Goal: Task Accomplishment & Management: Use online tool/utility

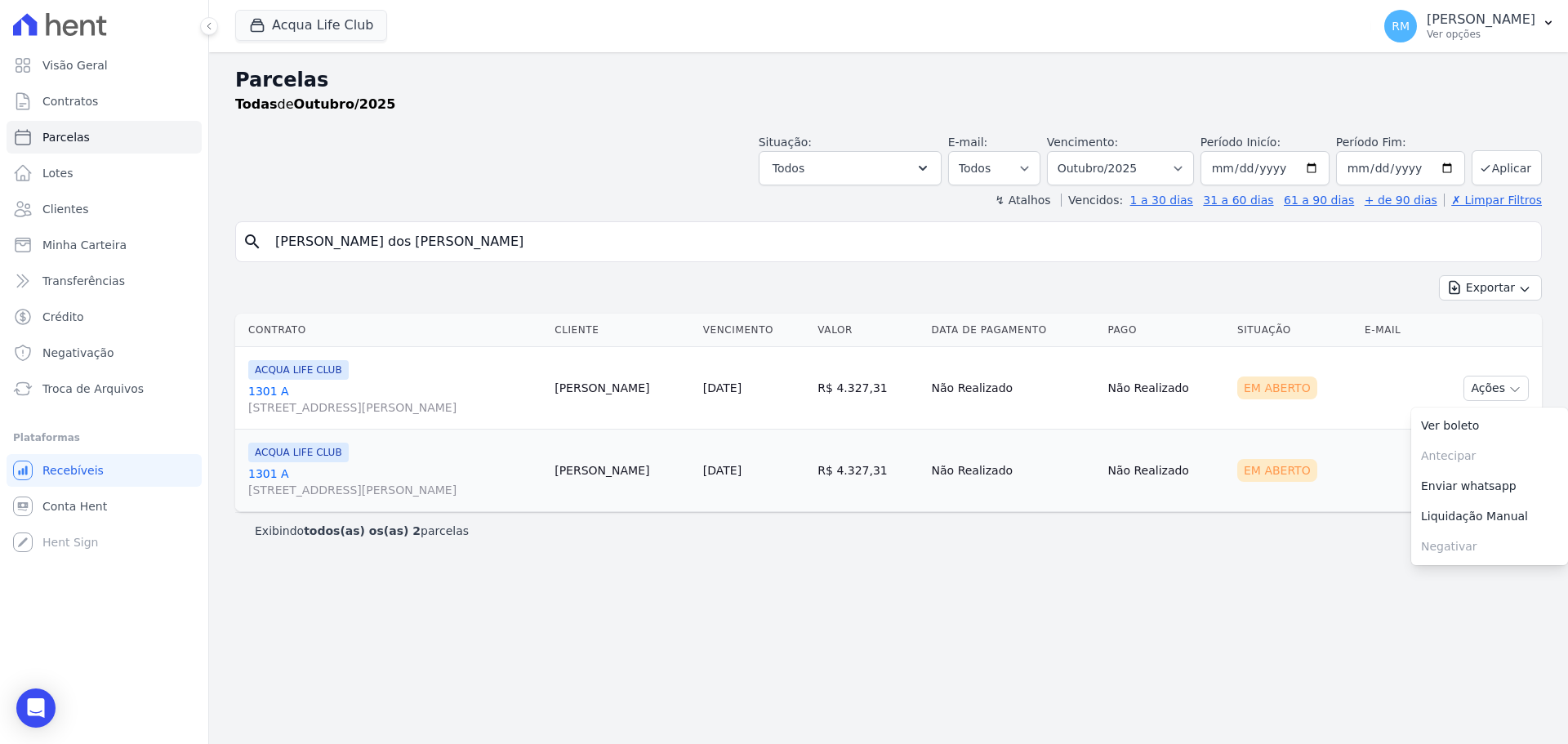
select select
click at [330, 34] on button "Acqua Life Club" at bounding box center [310, 25] width 152 height 31
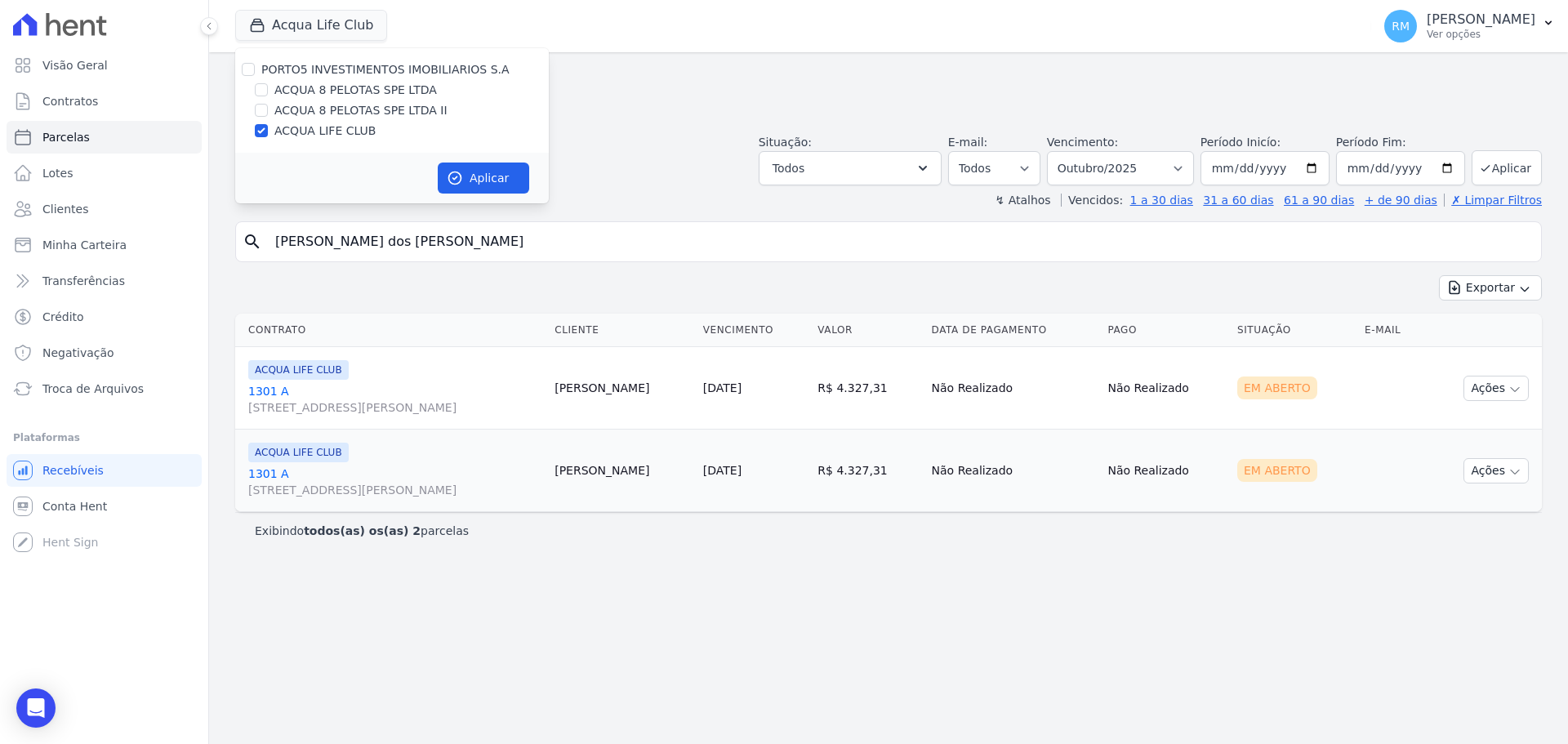
click at [345, 100] on div "PORTO5 INVESTIMENTOS IMOBILIARIOS S.A ACQUA 8 PELOTAS SPE LTDA ACQUA 8 PELOTAS …" at bounding box center [392, 100] width 314 height 105
click at [343, 107] on label "ACQUA 8 PELOTAS SPE LTDA II" at bounding box center [361, 111] width 173 height 17
click at [267, 107] on input "ACQUA 8 PELOTAS SPE LTDA II" at bounding box center [262, 111] width 13 height 13
checkbox input "true"
click at [340, 91] on label "ACQUA 8 PELOTAS SPE LTDA" at bounding box center [356, 90] width 163 height 17
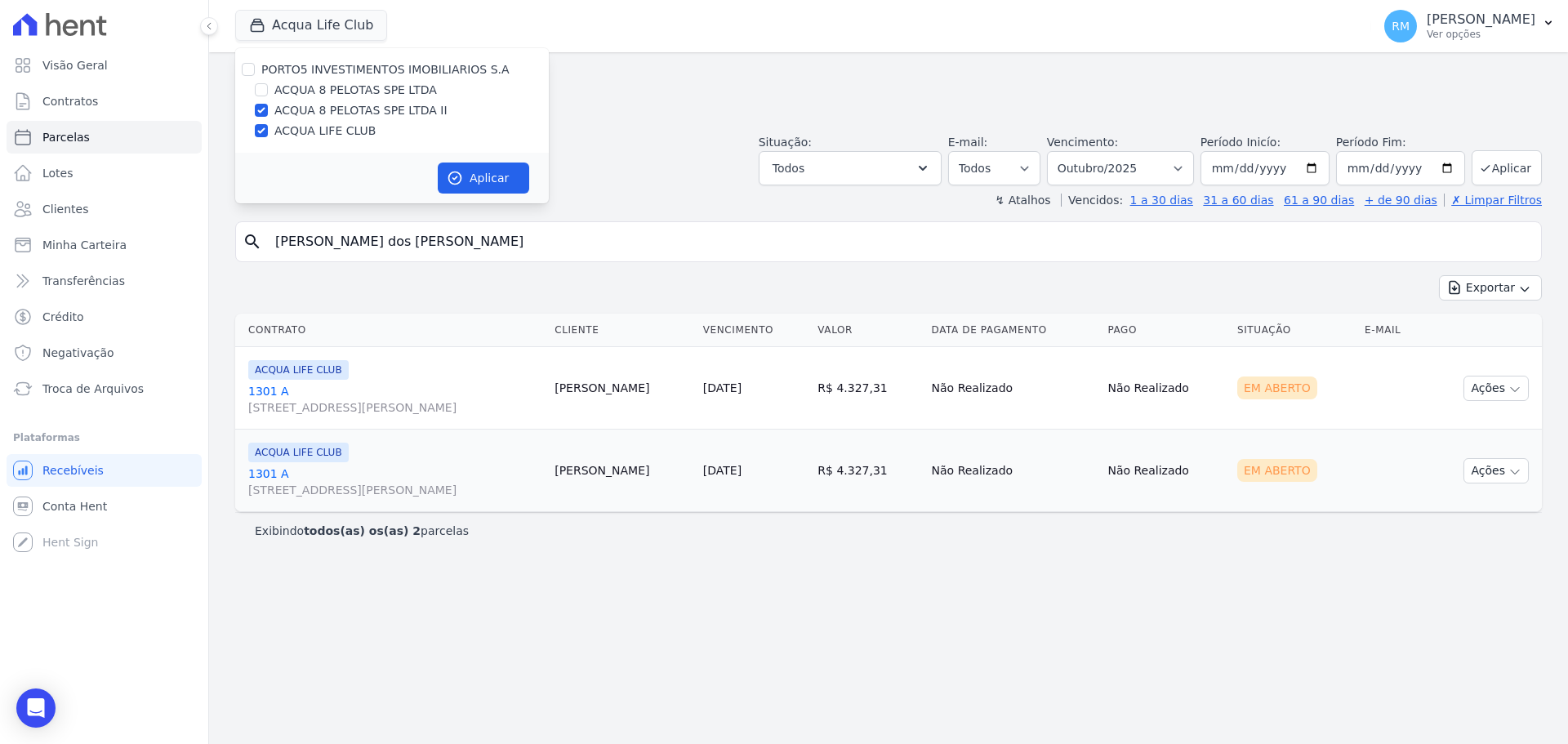
click at [267, 91] on input "ACQUA 8 PELOTAS SPE LTDA" at bounding box center [262, 90] width 13 height 13
checkbox input "true"
click at [321, 124] on label "ACQUA LIFE CLUB" at bounding box center [325, 131] width 101 height 17
click at [267, 124] on input "ACQUA LIFE CLUB" at bounding box center [262, 131] width 13 height 13
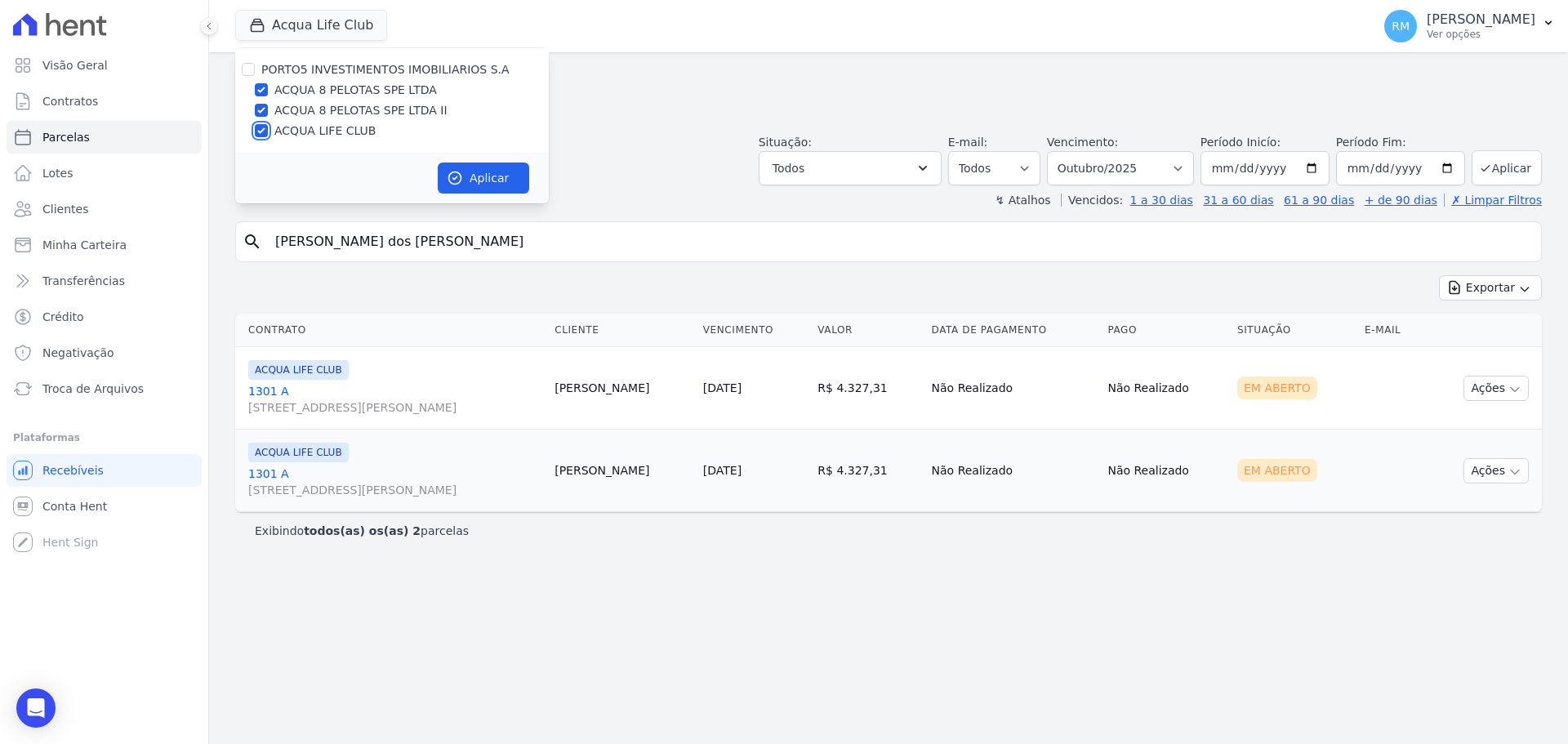
checkbox input "false"
click at [293, 82] on label "ACQUA 8 PELOTAS SPE LTDA" at bounding box center [356, 90] width 163 height 17
click at [267, 83] on input "ACQUA 8 PELOTAS SPE LTDA" at bounding box center [262, 90] width 13 height 13
checkbox input "false"
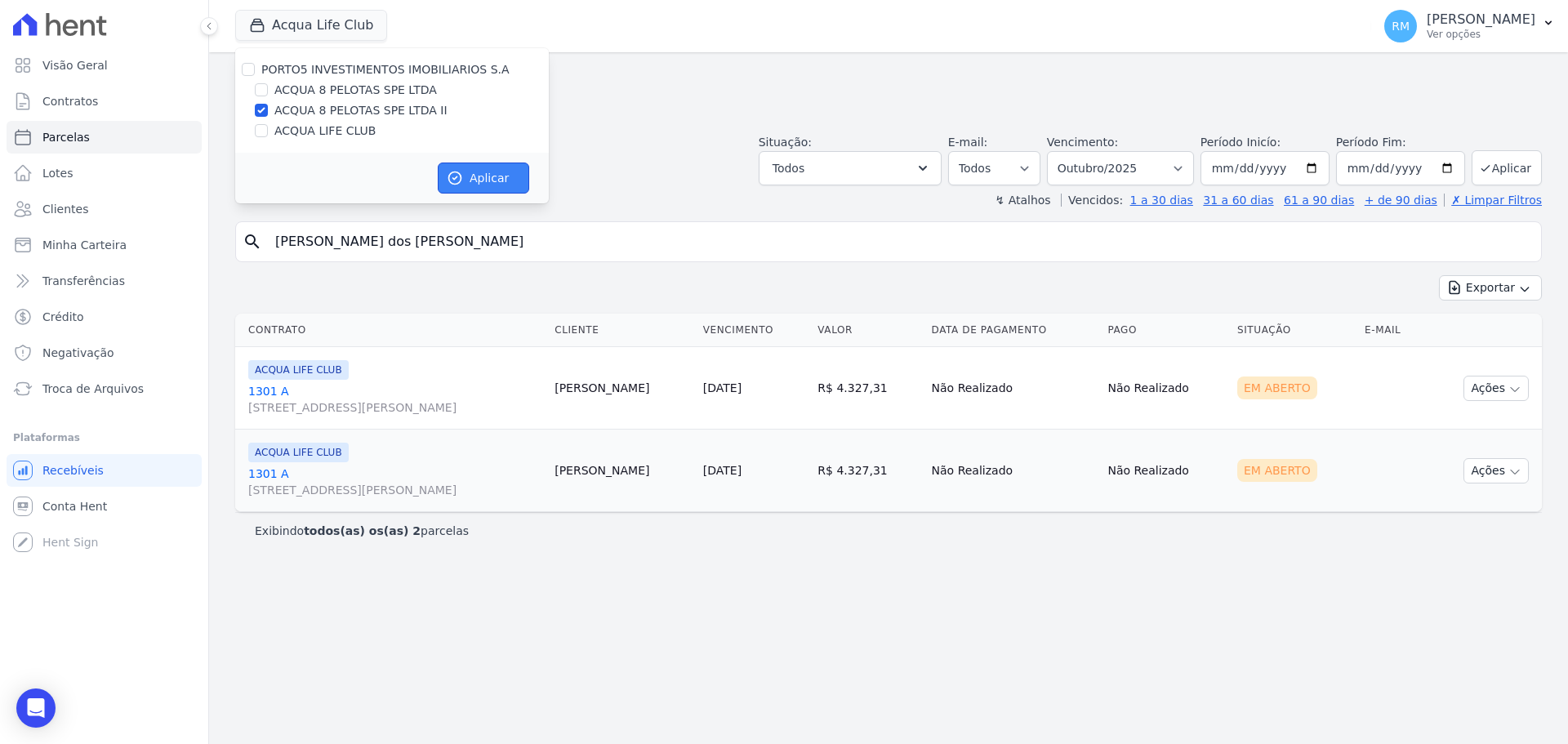
click at [486, 179] on button "Aplicar" at bounding box center [483, 178] width 91 height 31
select select
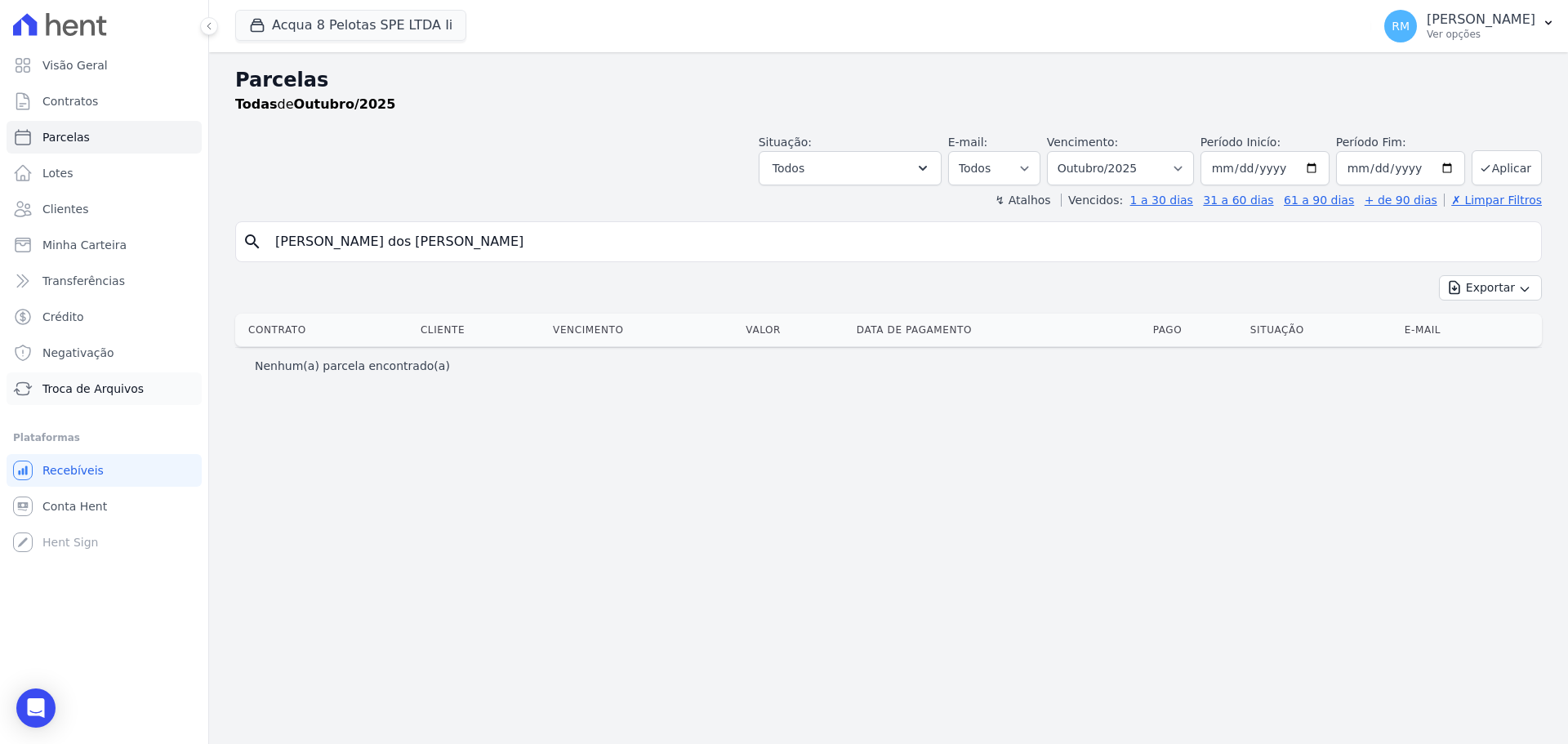
click at [84, 392] on span "Troca de Arquivos" at bounding box center [93, 388] width 101 height 16
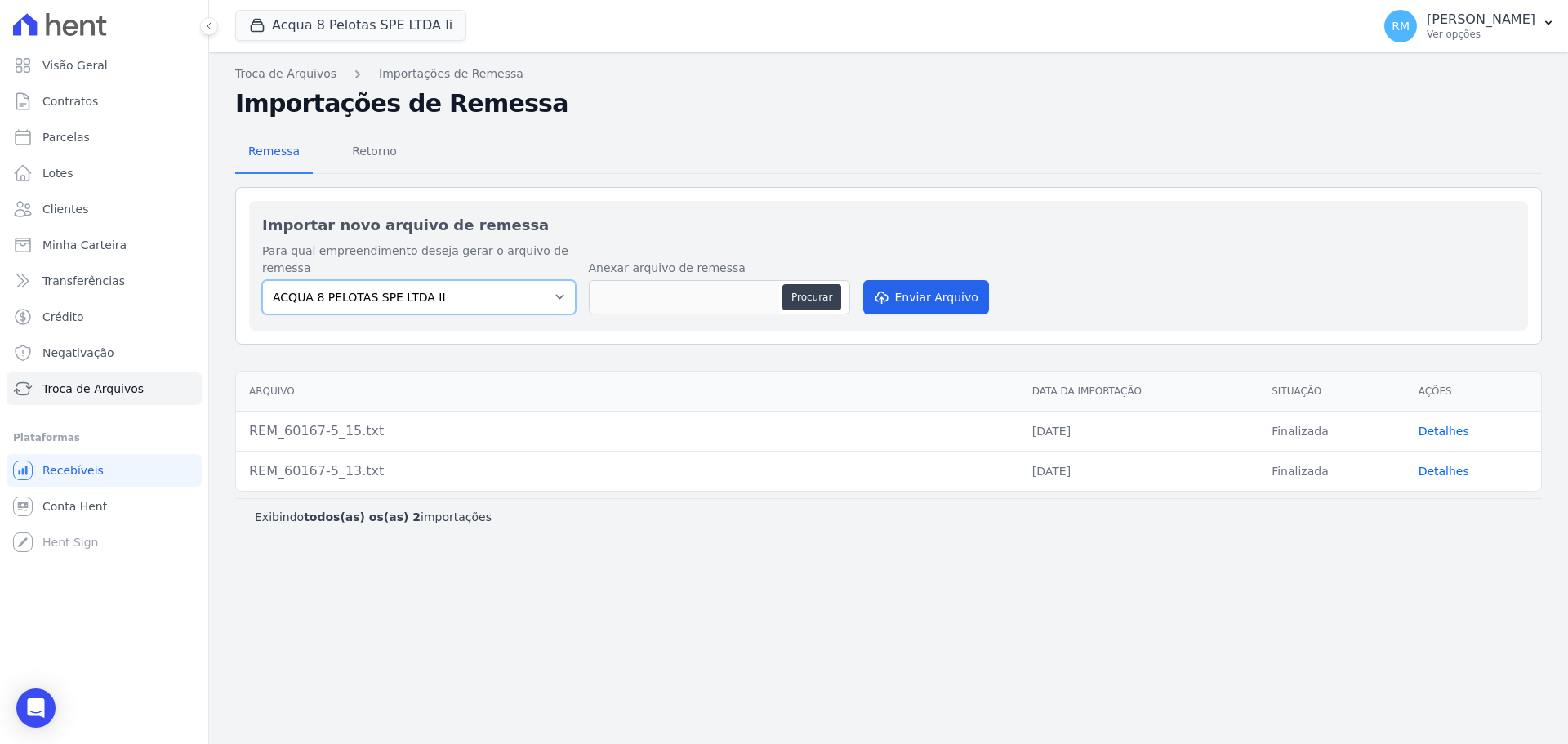
click at [544, 287] on select "ACQUA 8 PELOTAS SPE LTDA II" at bounding box center [419, 297] width 314 height 34
click at [509, 392] on th "Arquivo" at bounding box center [627, 392] width 783 height 40
click at [364, 18] on button "Acqua 8 Pelotas SPE LTDA Ii" at bounding box center [350, 25] width 231 height 31
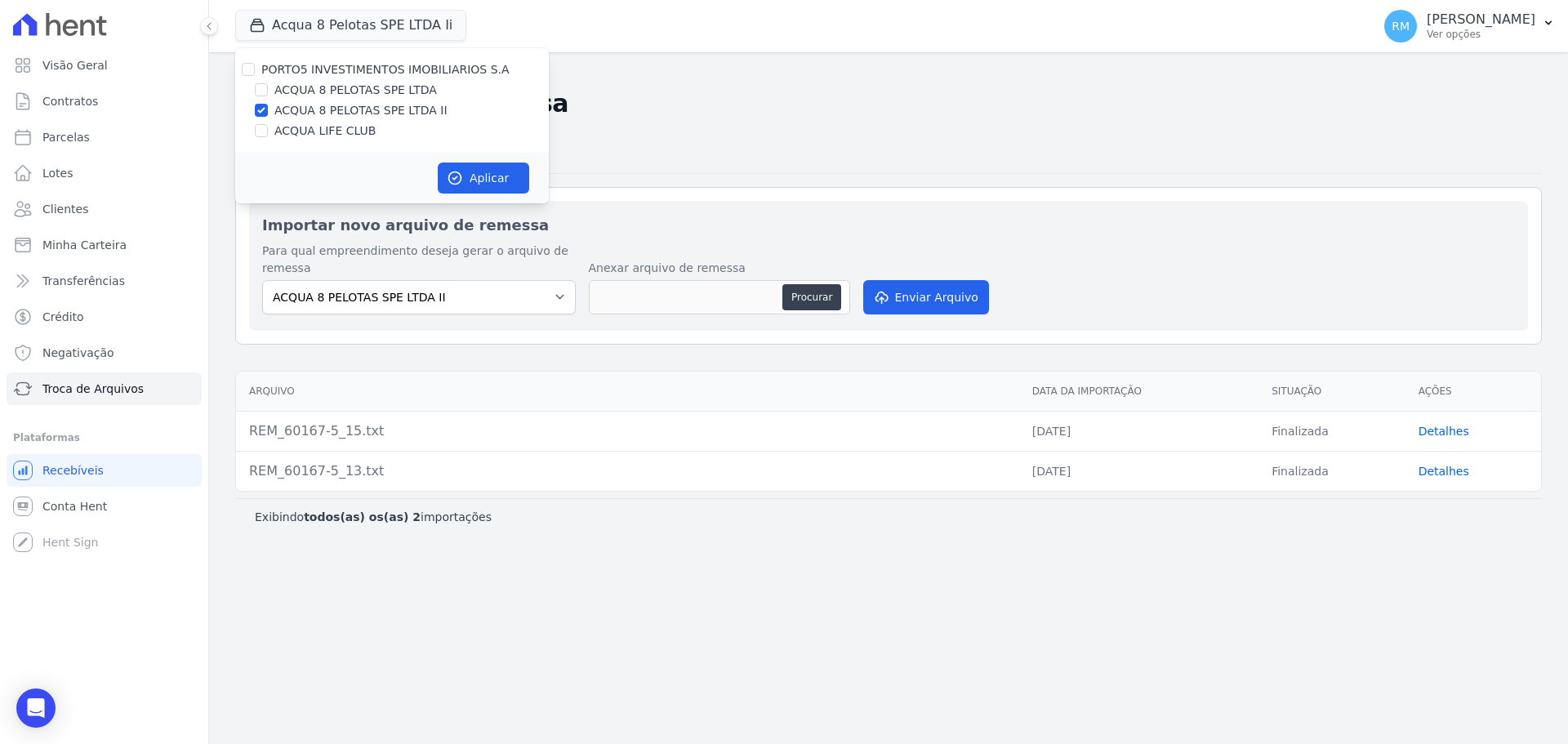
click at [355, 87] on label "ACQUA 8 PELOTAS SPE LTDA" at bounding box center [356, 90] width 163 height 17
click at [267, 87] on input "ACQUA 8 PELOTAS SPE LTDA" at bounding box center [262, 90] width 13 height 13
checkbox input "true"
click at [359, 107] on label "ACQUA 8 PELOTAS SPE LTDA II" at bounding box center [361, 111] width 173 height 17
click at [267, 107] on input "ACQUA 8 PELOTAS SPE LTDA II" at bounding box center [262, 111] width 13 height 13
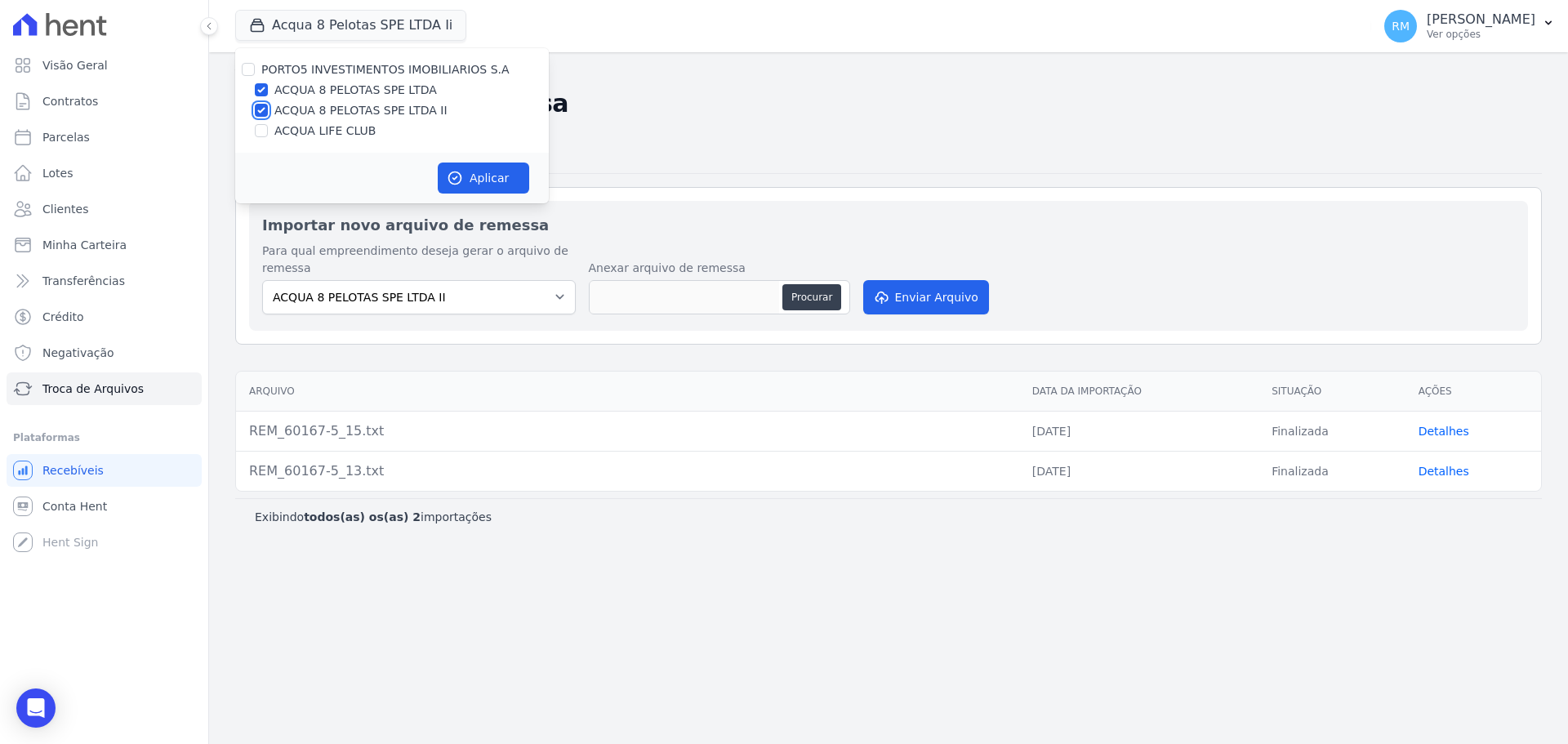
checkbox input "false"
click at [360, 93] on label "ACQUA 8 PELOTAS SPE LTDA" at bounding box center [356, 90] width 163 height 17
click at [267, 93] on input "ACQUA 8 PELOTAS SPE LTDA" at bounding box center [262, 90] width 13 height 13
checkbox input "false"
click at [364, 109] on label "ACQUA 8 PELOTAS SPE LTDA II" at bounding box center [361, 111] width 173 height 17
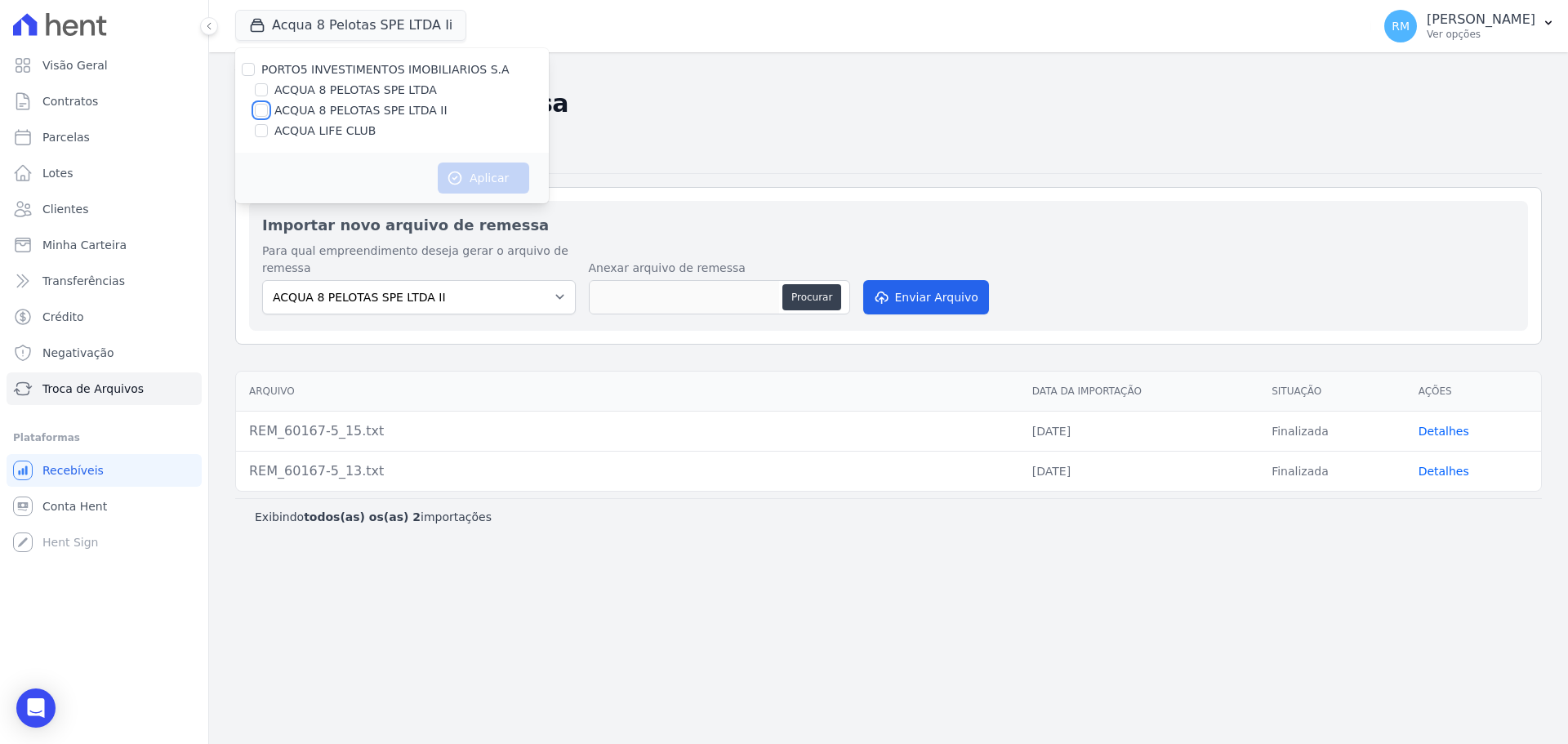
click at [267, 109] on input "ACQUA 8 PELOTAS SPE LTDA II" at bounding box center [262, 111] width 13 height 13
checkbox input "true"
click at [480, 174] on button "Aplicar" at bounding box center [483, 178] width 91 height 31
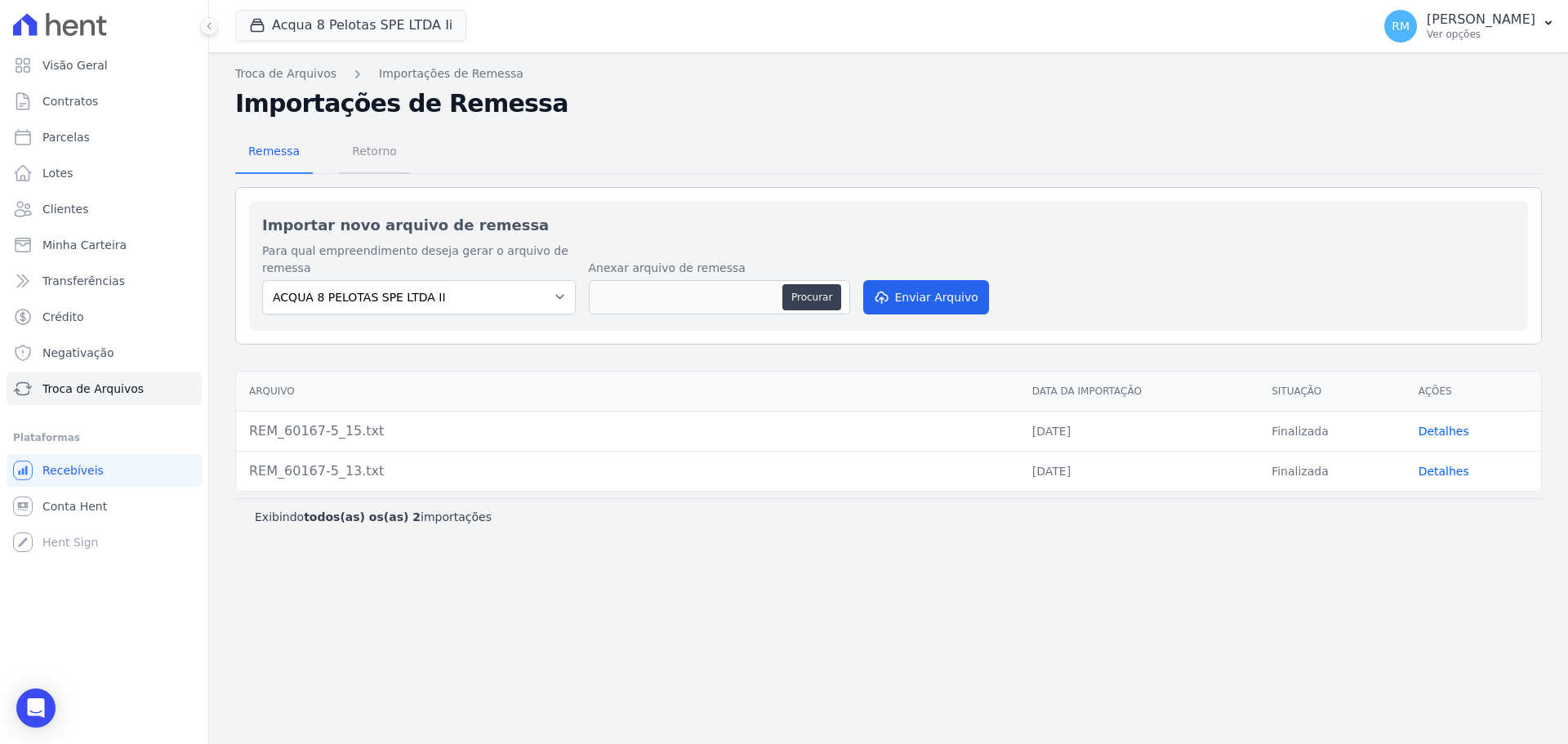
click at [375, 144] on span "Retorno" at bounding box center [374, 151] width 65 height 33
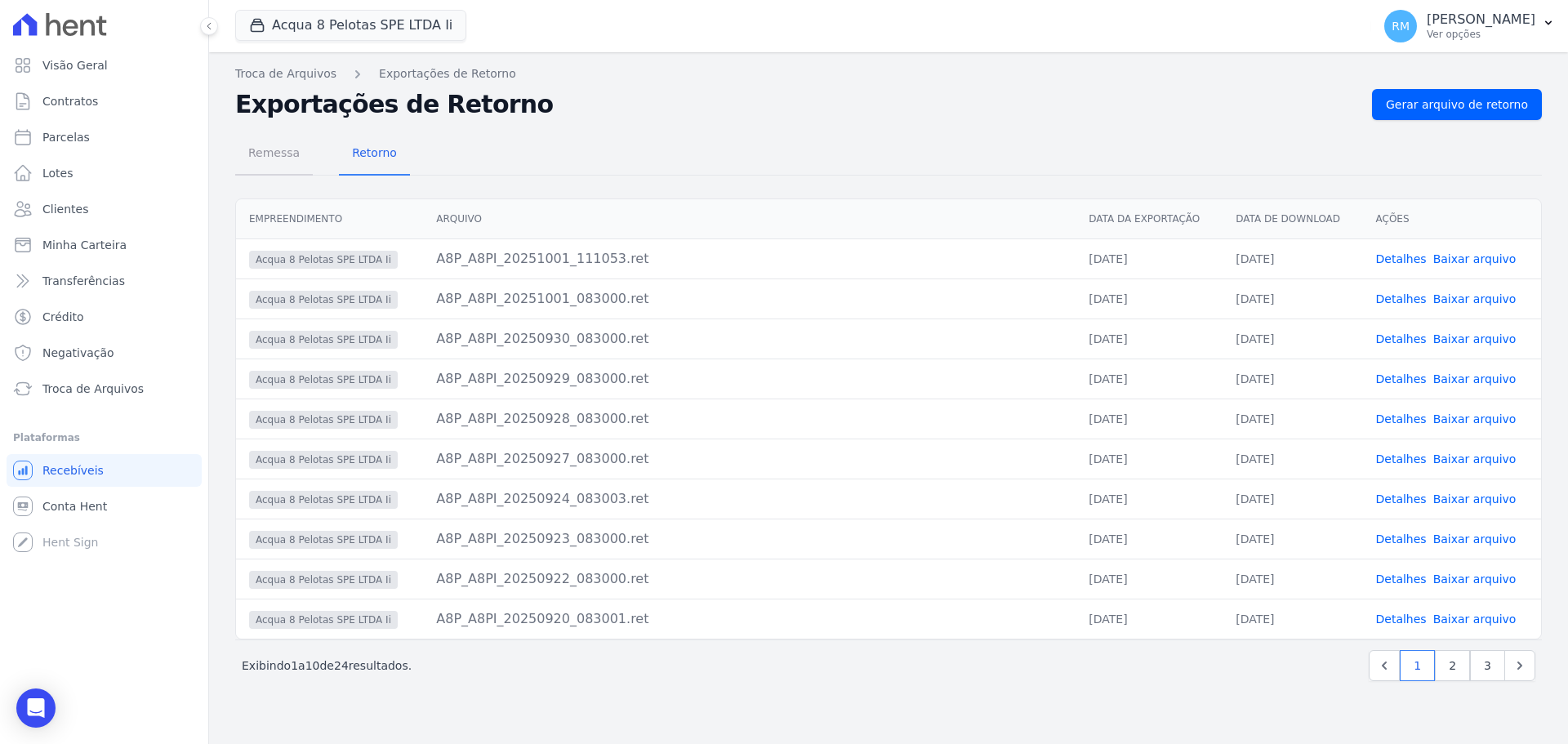
click at [250, 164] on span "Remessa" at bounding box center [273, 153] width 71 height 33
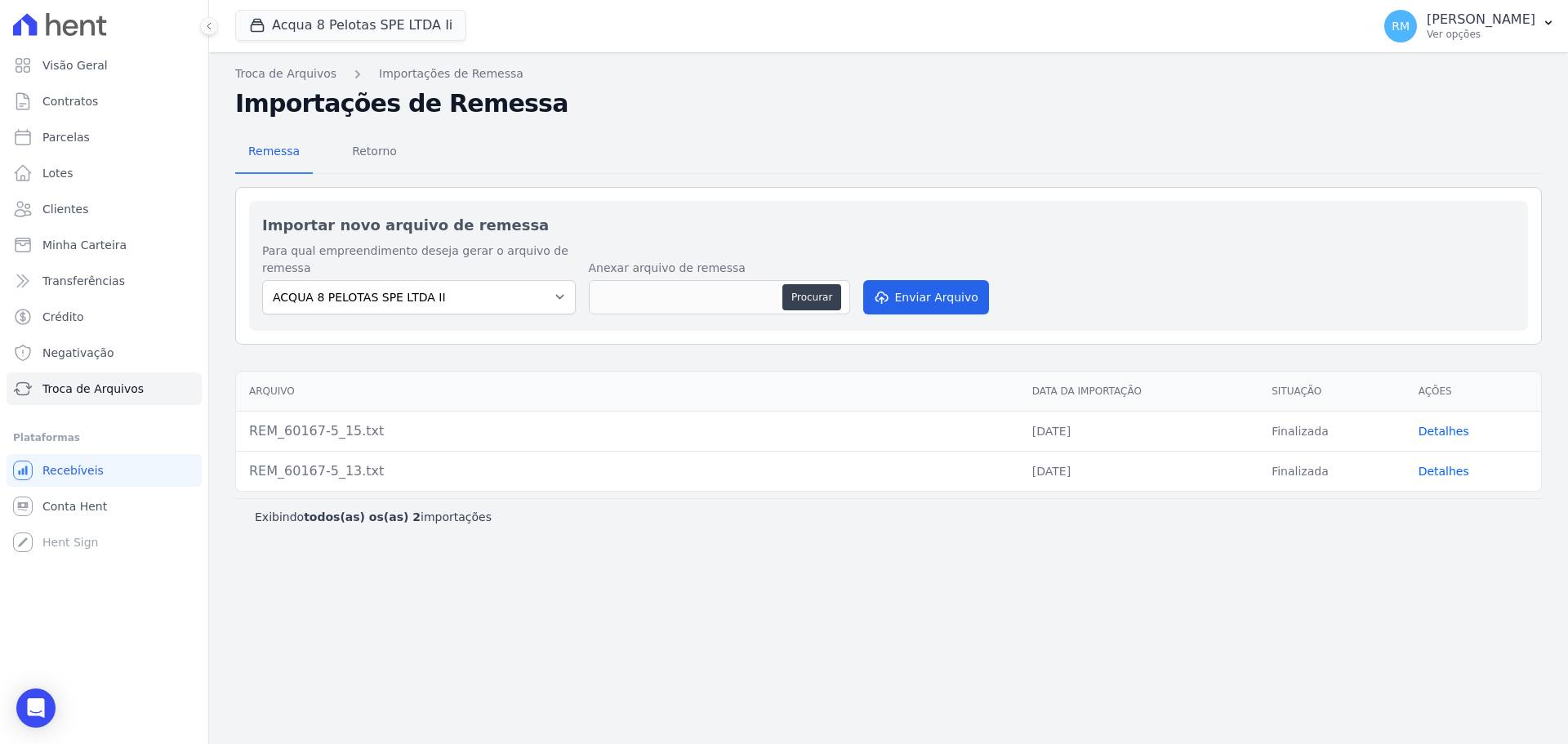
click at [1435, 424] on link "Detalhes" at bounding box center [1444, 431] width 50 height 13
